Goal: Transaction & Acquisition: Purchase product/service

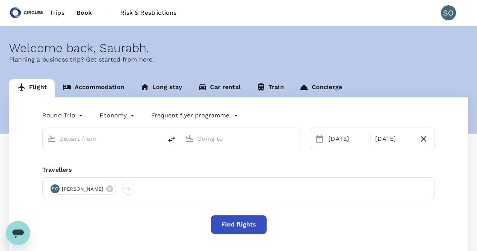
scroll to position [20, 0]
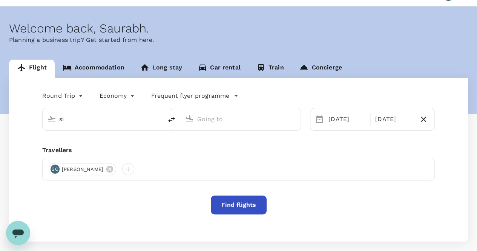
type input "s"
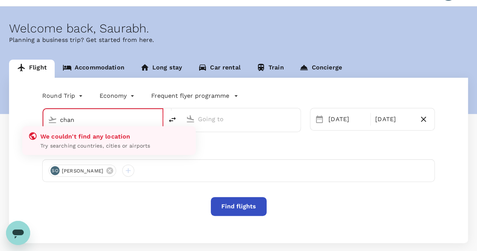
type input "chan"
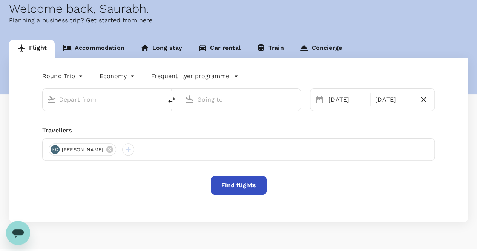
scroll to position [39, 0]
type input "s"
click at [99, 52] on link "Accommodation" at bounding box center [94, 49] width 78 height 18
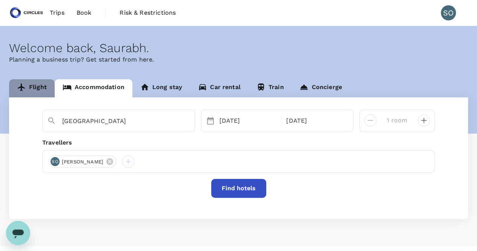
click at [39, 84] on link "Flight" at bounding box center [32, 88] width 46 height 18
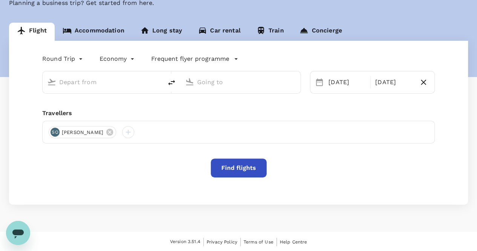
scroll to position [57, 0]
type input "sin"
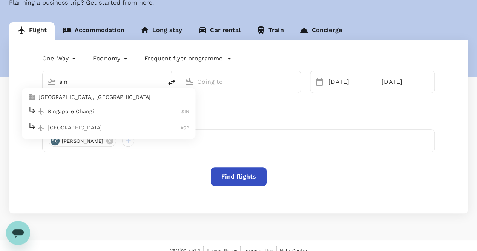
type input "oneway"
type input "Singapore Changi (SIN)"
type input "Soekarno-Hatta Intl (CGK)"
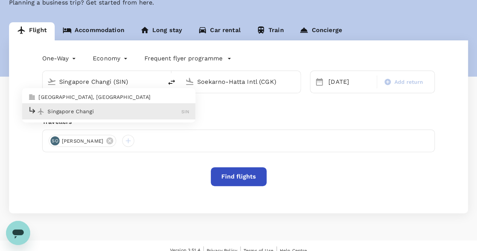
click at [104, 111] on p "Singapore Changi" at bounding box center [115, 112] width 134 height 8
type input "Singapore Changi (SIN)"
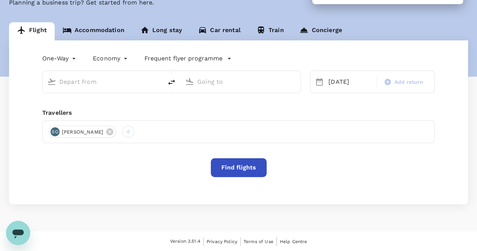
type input "Singapore Changi (SIN)"
type input "Soekarno-Hatta Intl (CGK)"
type input "Singapore Changi (SIN)"
type input "Soekarno-Hatta Intl (CGK)"
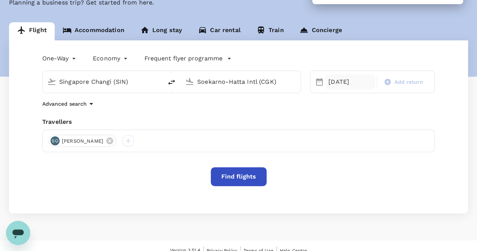
click at [333, 85] on div "08 Sep" at bounding box center [351, 81] width 50 height 15
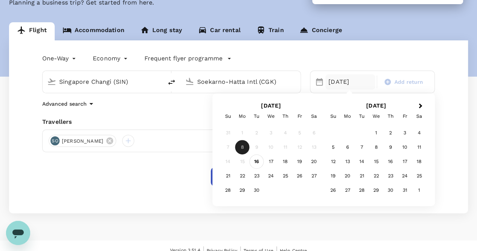
click at [257, 161] on div "16" at bounding box center [257, 161] width 14 height 14
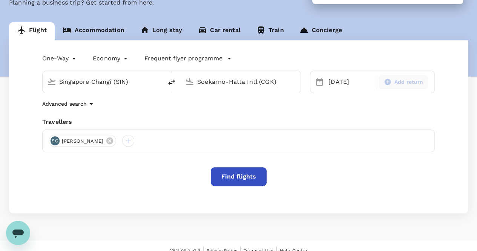
click at [397, 84] on span "Add return" at bounding box center [409, 82] width 29 height 8
type input "roundtrip"
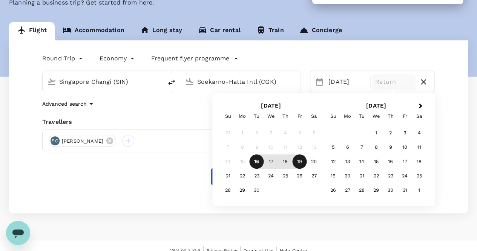
click at [303, 162] on div "19" at bounding box center [300, 161] width 14 height 14
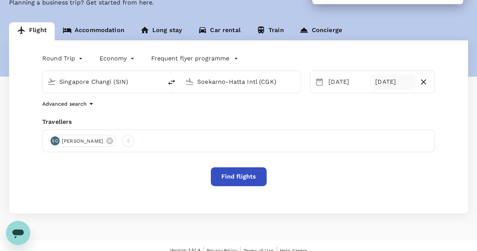
click at [234, 180] on button "Find flights" at bounding box center [239, 176] width 56 height 19
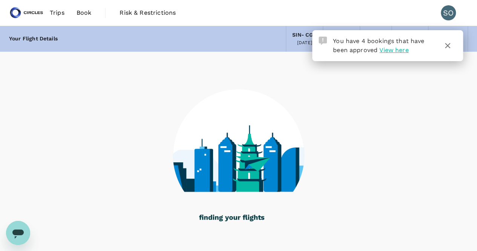
click at [449, 45] on icon "button" at bounding box center [447, 45] width 9 height 9
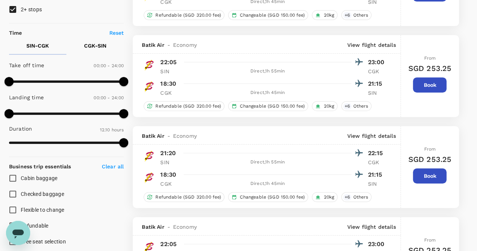
scroll to position [144, 0]
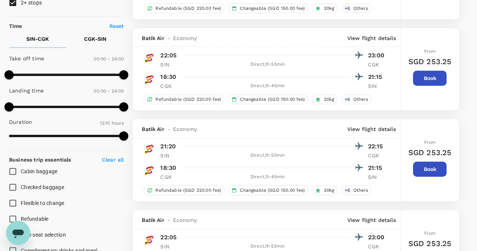
type input "740"
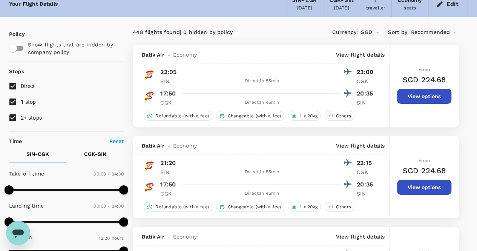
scroll to position [34, 0]
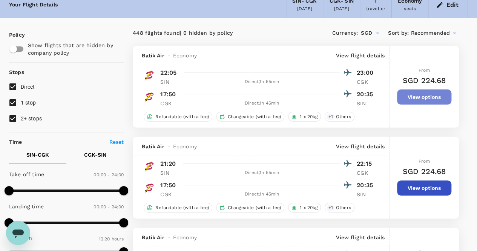
drag, startPoint x: 409, startPoint y: 95, endPoint x: 417, endPoint y: 96, distance: 8.0
click at [417, 96] on button "View options" at bounding box center [424, 96] width 54 height 15
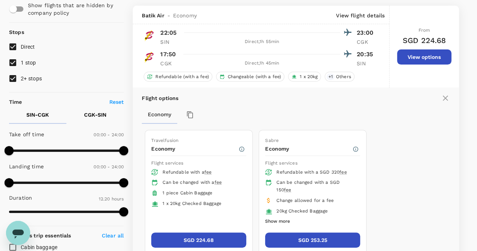
scroll to position [79, 0]
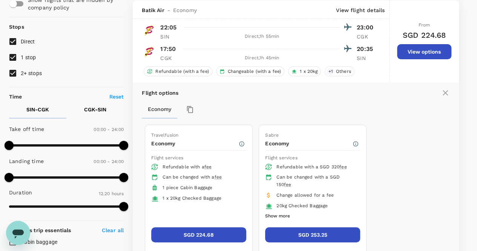
click at [442, 94] on icon at bounding box center [445, 92] width 9 height 9
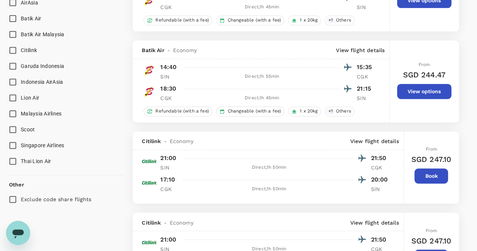
scroll to position [496, 0]
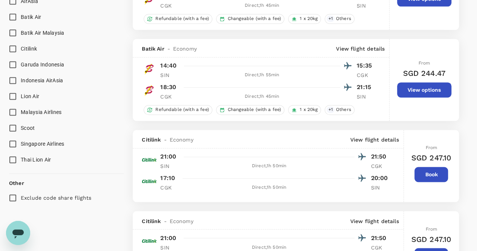
click at [12, 143] on input "Singapore Airlines" at bounding box center [13, 144] width 16 height 16
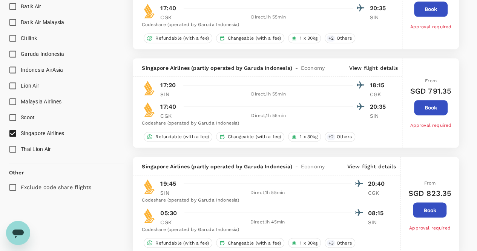
scroll to position [508, 0]
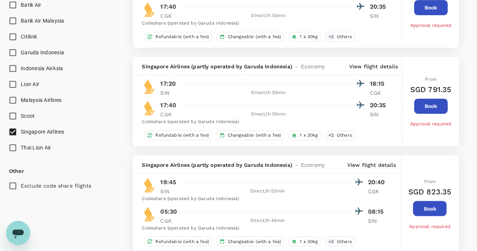
click at [14, 132] on input "Singapore Airlines" at bounding box center [13, 132] width 16 height 16
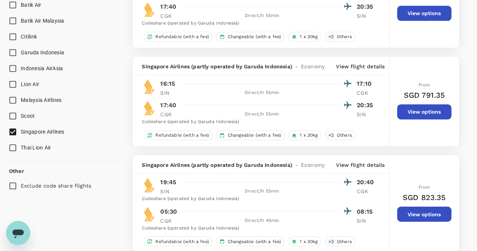
checkbox input "true"
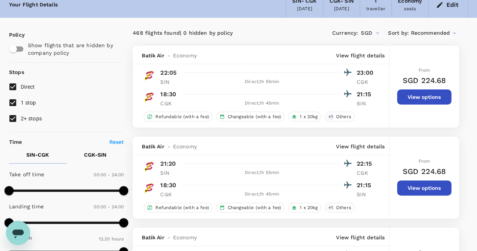
scroll to position [34, 0]
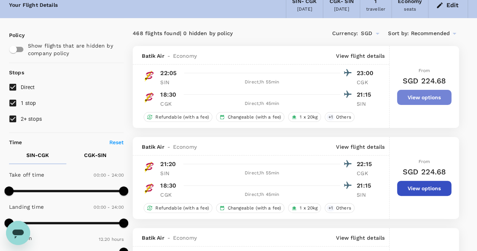
click at [410, 96] on button "View options" at bounding box center [424, 97] width 54 height 15
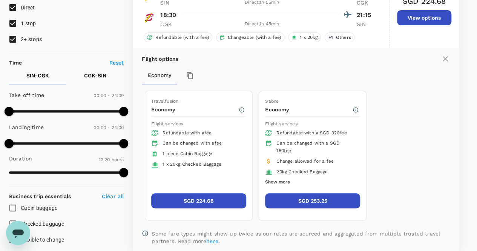
scroll to position [113, 0]
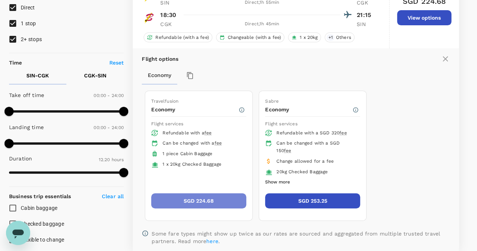
click at [211, 200] on button "SGD 224.68" at bounding box center [198, 200] width 95 height 15
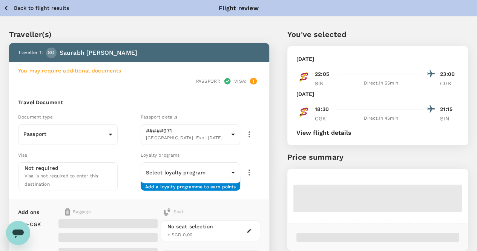
click at [6, 9] on icon "button" at bounding box center [6, 8] width 3 height 5
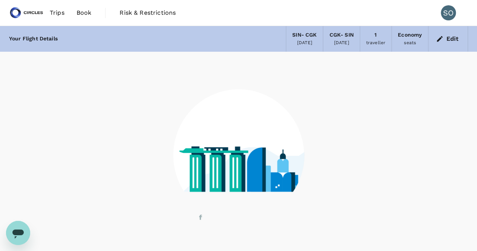
scroll to position [29, 0]
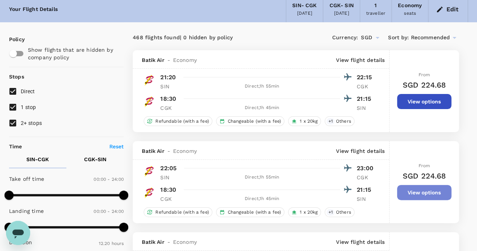
click at [409, 192] on button "View options" at bounding box center [424, 192] width 54 height 15
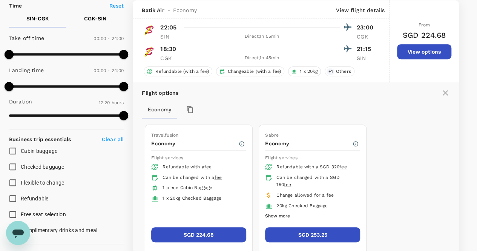
scroll to position [230, 0]
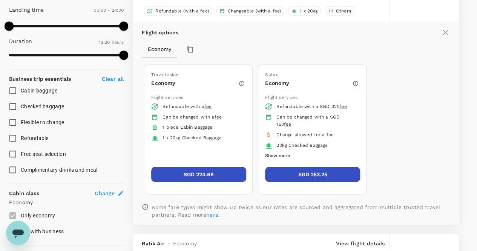
click at [286, 155] on button "Show more" at bounding box center [277, 156] width 25 height 10
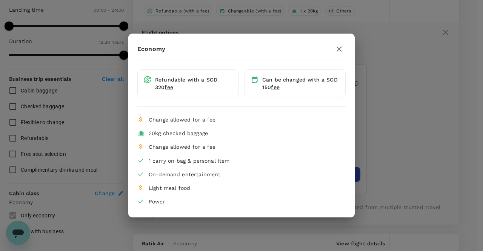
click at [340, 51] on icon "button" at bounding box center [339, 49] width 9 height 9
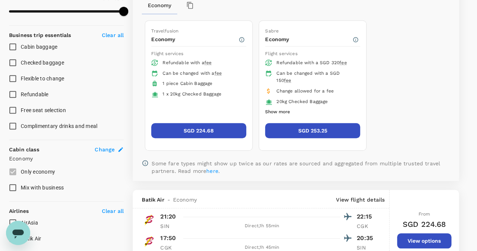
scroll to position [274, 0]
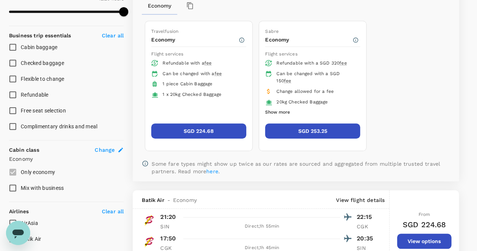
click at [198, 132] on button "SGD 224.68" at bounding box center [198, 130] width 95 height 15
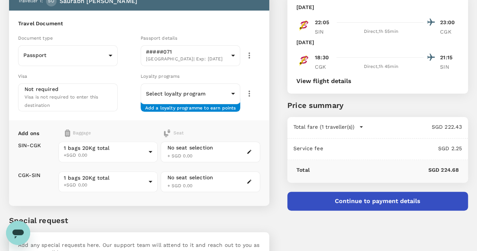
scroll to position [51, 0]
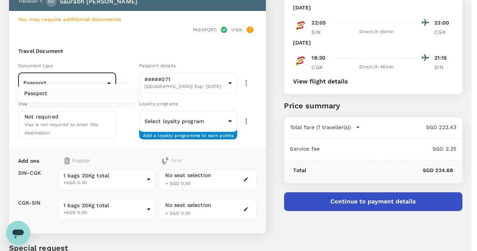
click at [118, 69] on body "Back to flight results Flight review Traveller(s) Traveller 1 : SO Saurabh Ohri…" at bounding box center [238, 143] width 477 height 389
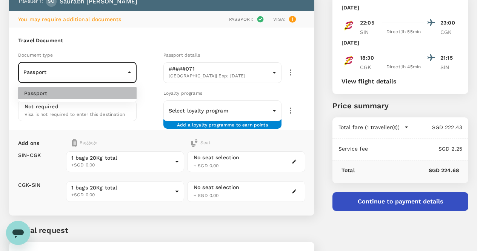
click at [72, 95] on li "Passport" at bounding box center [77, 93] width 118 height 12
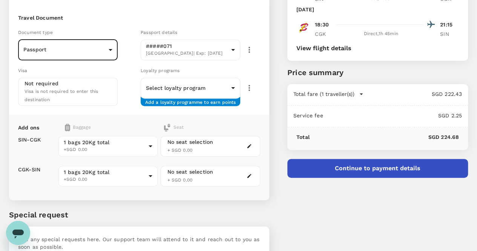
scroll to position [85, 0]
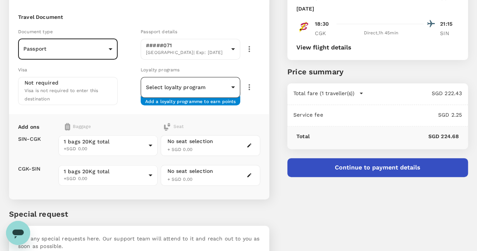
click at [224, 80] on body "Back to flight results Flight review Traveller(s) Traveller 1 : SO Saurabh Ohri…" at bounding box center [238, 109] width 477 height 389
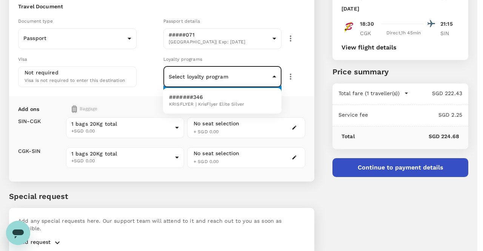
click at [151, 77] on div at bounding box center [241, 125] width 483 height 251
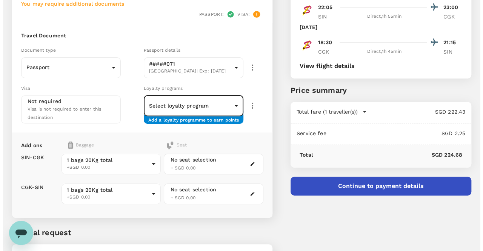
scroll to position [65, 0]
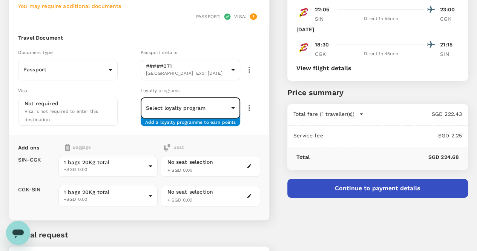
click at [372, 191] on button "Continue to payment details" at bounding box center [377, 188] width 181 height 19
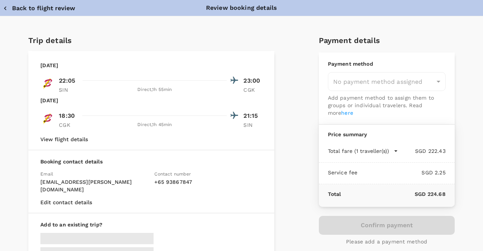
type input "9cb7bd09-647a-4334-94d9-122ca4480a85"
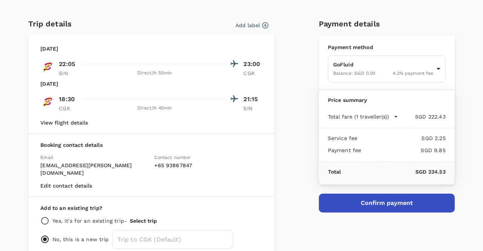
scroll to position [17, 0]
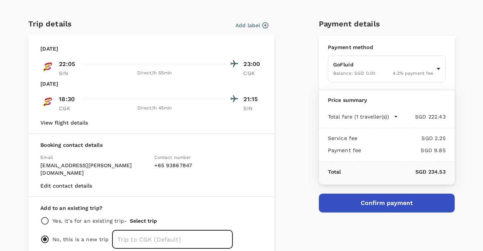
click at [189, 230] on input "text" at bounding box center [172, 239] width 121 height 19
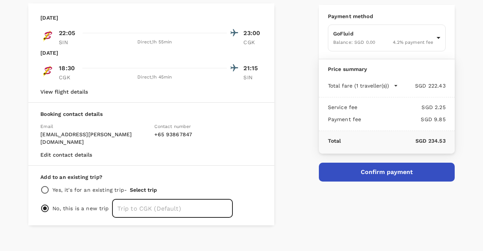
scroll to position [47, 0]
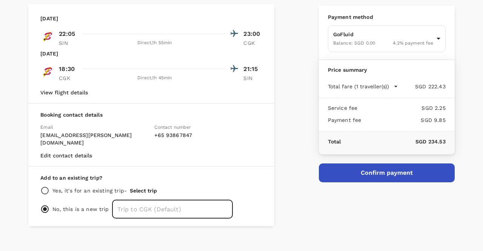
paste input "Request #1081 Complete"
type input "Request #1081 Complete"
click at [353, 167] on button "Confirm payment" at bounding box center [387, 172] width 136 height 19
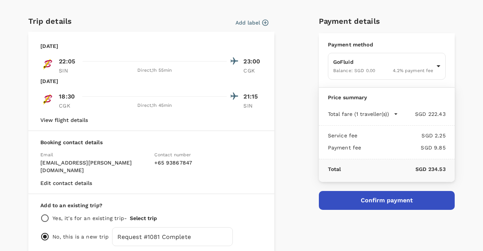
scroll to position [19, 0]
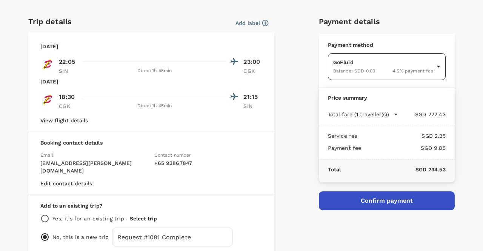
click at [429, 64] on body "Back to flight results Flight review Traveller(s) Traveller 1 : SO Saurabh Ohri…" at bounding box center [241, 120] width 483 height 371
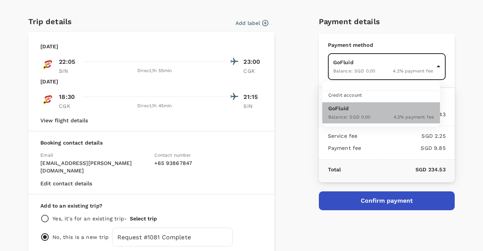
click at [349, 114] on span "Balance : SGD 0.00" at bounding box center [349, 116] width 42 height 5
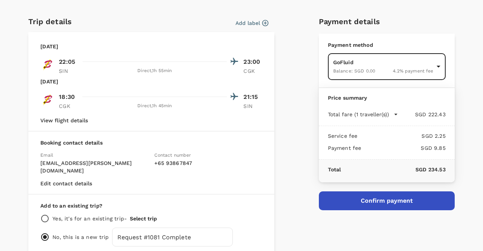
click at [257, 20] on button "Add label" at bounding box center [251, 23] width 33 height 8
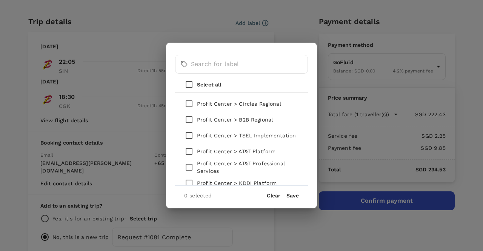
click at [188, 118] on input "checkbox" at bounding box center [189, 120] width 16 height 16
checkbox input "true"
click at [290, 196] on button "Save" at bounding box center [292, 195] width 12 height 6
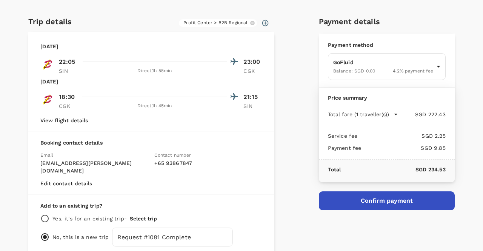
click at [359, 212] on div "Payment details Payment method GoFluid Balance : SGD 0.00 4.2 % payment fee 9cb…" at bounding box center [384, 131] width 142 height 244
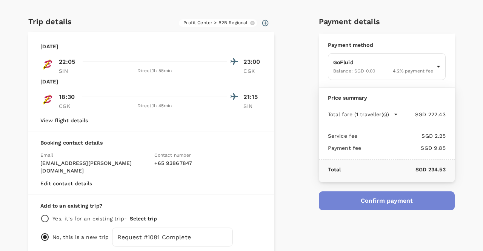
click at [353, 200] on button "Confirm payment" at bounding box center [387, 200] width 136 height 19
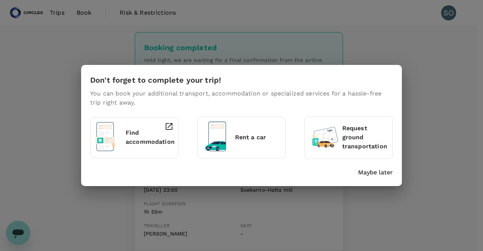
click at [157, 145] on p "Find accommodation" at bounding box center [150, 137] width 49 height 18
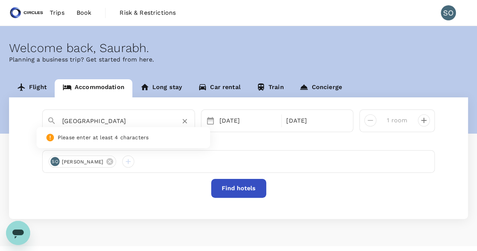
click at [146, 121] on input "[GEOGRAPHIC_DATA]" at bounding box center [115, 121] width 107 height 12
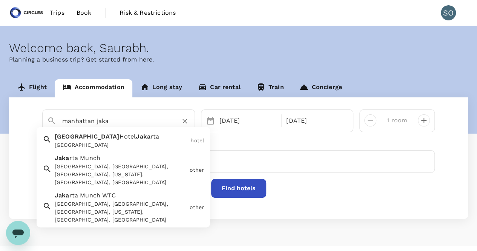
click at [138, 141] on div "Manhattan Hotel Jakarta" at bounding box center [121, 145] width 133 height 8
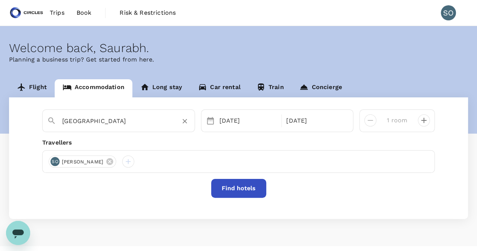
type input "Manhattan Hotel Jakarta"
click at [226, 180] on button "Find hotels" at bounding box center [238, 188] width 55 height 19
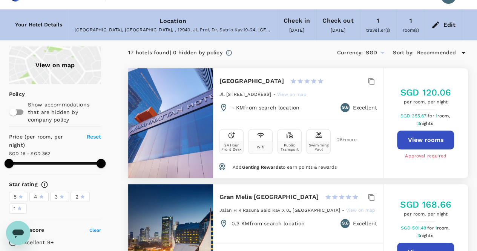
scroll to position [15, 0]
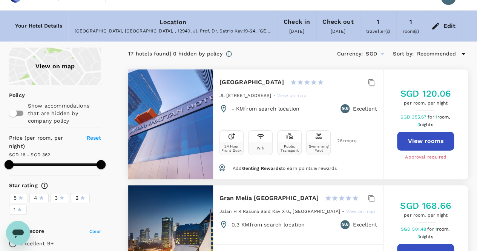
type input "361.61"
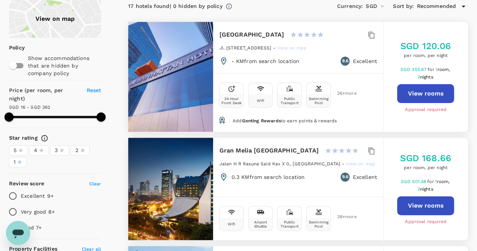
scroll to position [0, 0]
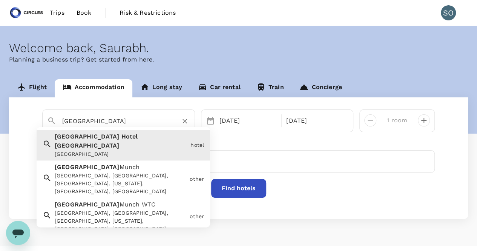
click at [123, 123] on input "Manhattan Hotel Jakarta" at bounding box center [115, 121] width 107 height 12
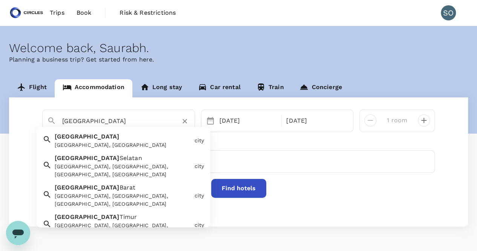
click at [115, 140] on div "Jakarta Jakarta, Indonesia" at bounding box center [122, 139] width 140 height 20
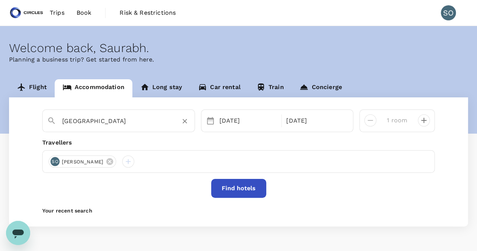
type input "Jakarta"
click at [222, 187] on button "Find hotels" at bounding box center [238, 188] width 55 height 19
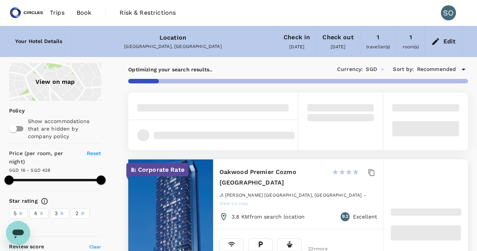
type input "428.28"
type input "SGD"
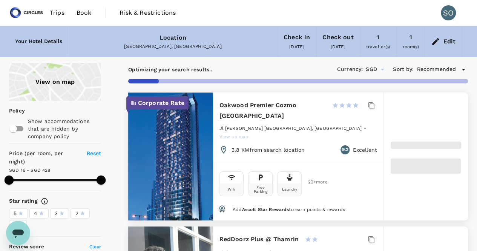
type input "427.97"
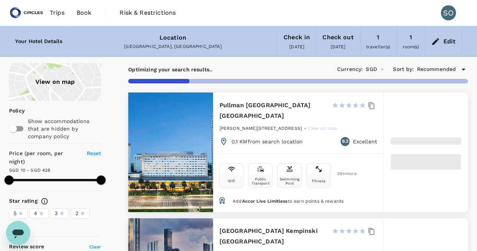
type input "9.97"
type input "427.92"
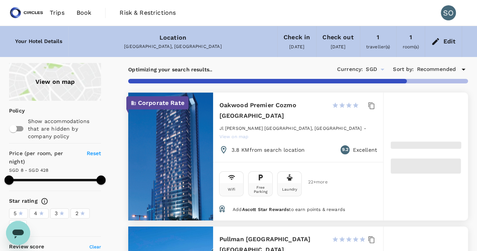
type input "7.92"
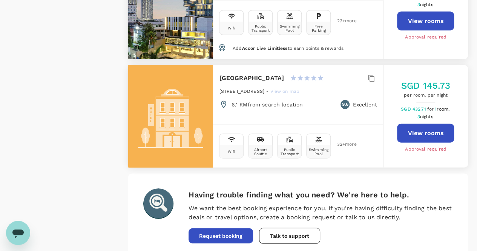
scroll to position [2250, 0]
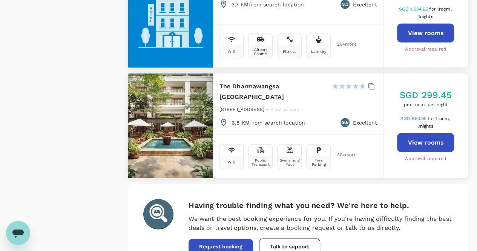
scroll to position [2248, 0]
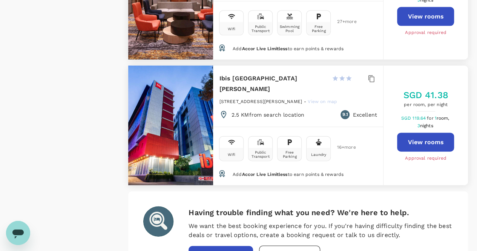
scroll to position [2277, 0]
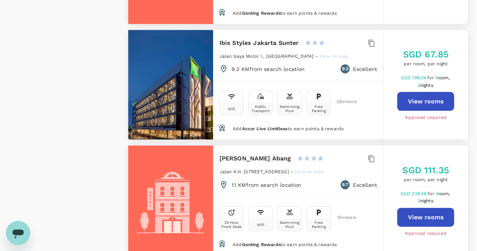
scroll to position [2248, 0]
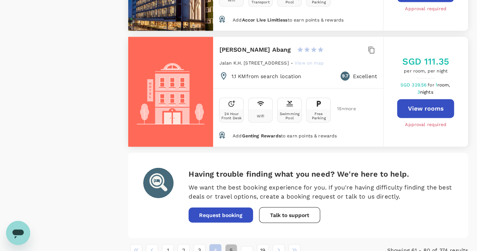
click at [230, 244] on button "5" at bounding box center [231, 250] width 12 height 12
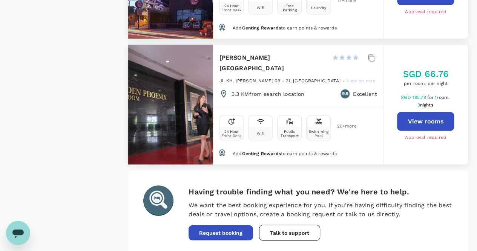
scroll to position [2288, 0]
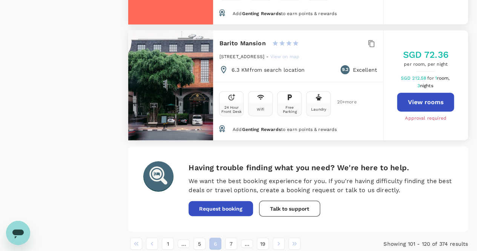
scroll to position [2340, 0]
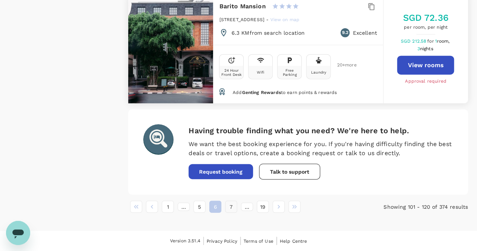
click at [233, 206] on button "7" at bounding box center [231, 207] width 12 height 12
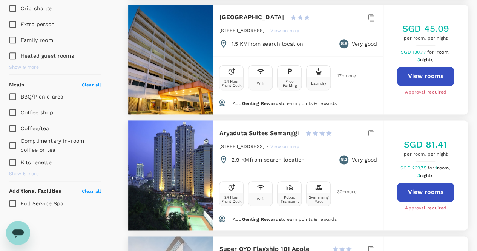
scroll to position [434, 0]
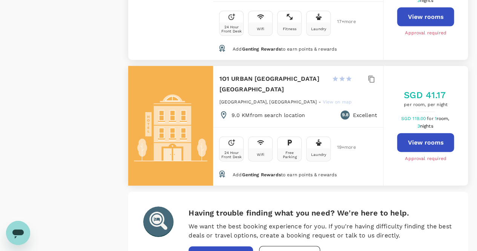
scroll to position [2302, 0]
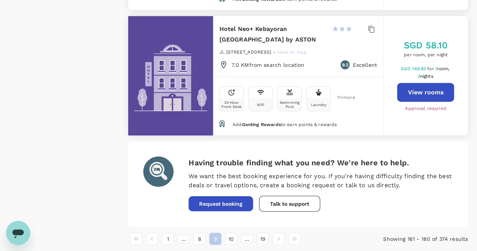
scroll to position [2300, 0]
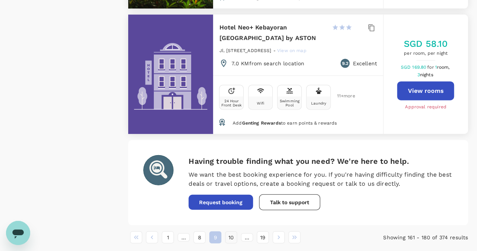
click at [234, 231] on button "10" at bounding box center [231, 237] width 12 height 12
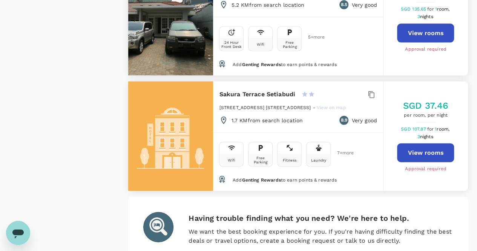
scroll to position [2283, 0]
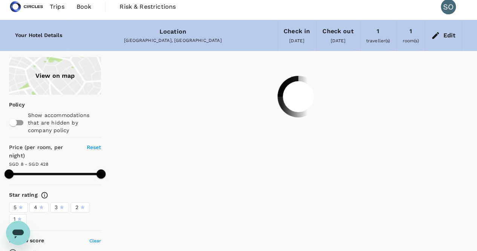
scroll to position [0, 0]
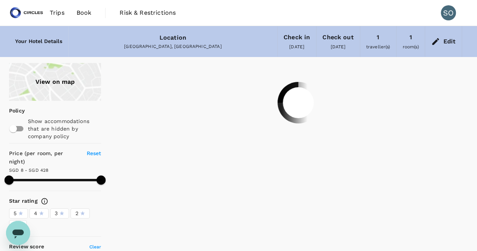
type input "427.92"
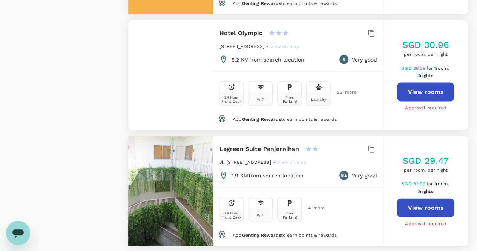
scroll to position [2327, 0]
